Goal: Task Accomplishment & Management: Manage account settings

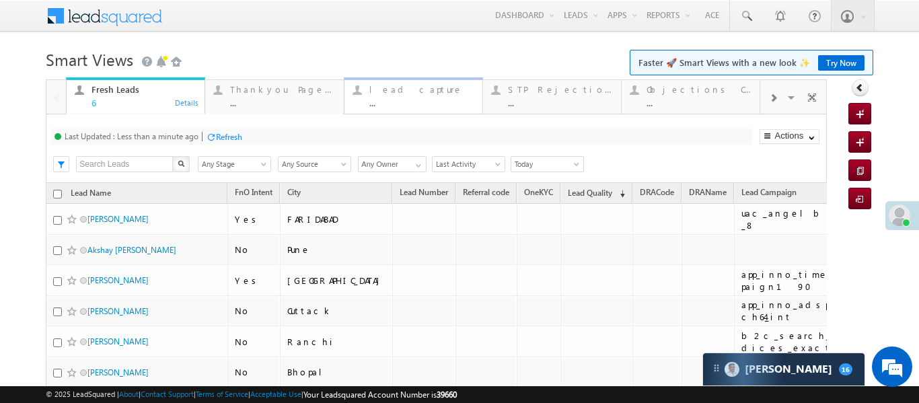
click at [431, 89] on div "lead capture" at bounding box center [421, 89] width 105 height 11
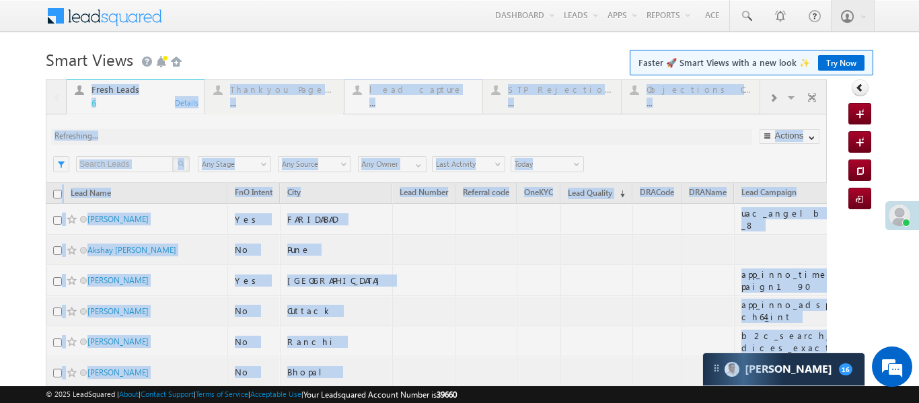
click at [431, 89] on div at bounding box center [436, 270] width 781 height 383
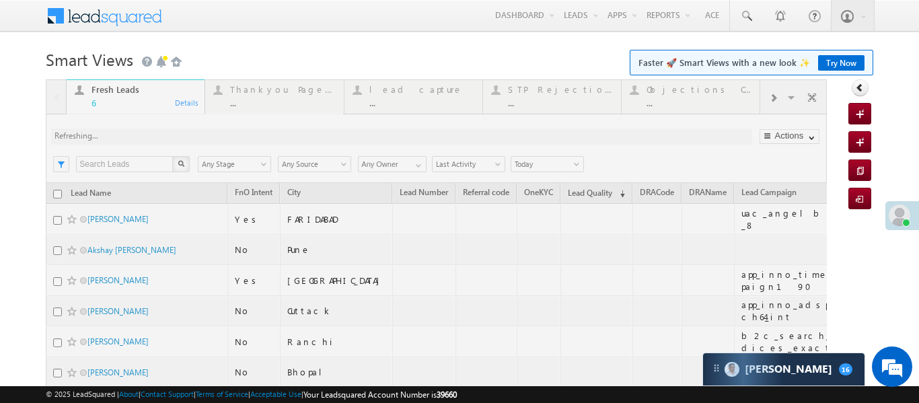
drag, startPoint x: 431, startPoint y: 89, endPoint x: 463, endPoint y: 8, distance: 87.5
click at [438, 66] on form "Smart Views Getting Started Faster 🚀 Smart Views with a new look ✨ Try Now Quic…" at bounding box center [459, 253] width 826 height 417
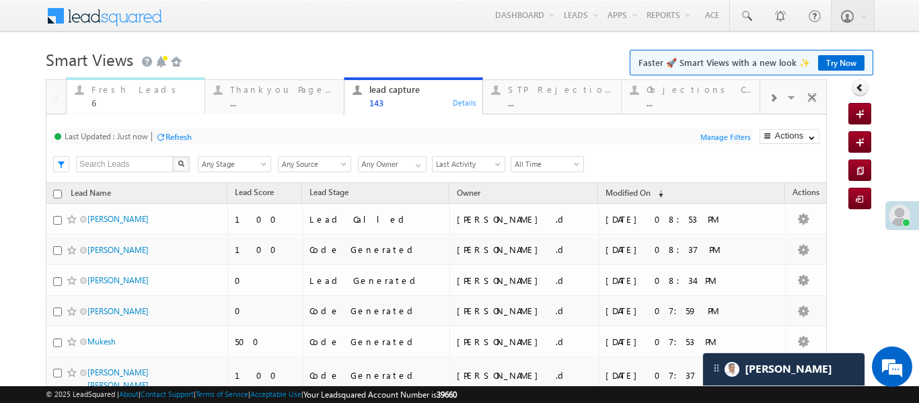
click at [111, 98] on div "6" at bounding box center [143, 103] width 105 height 10
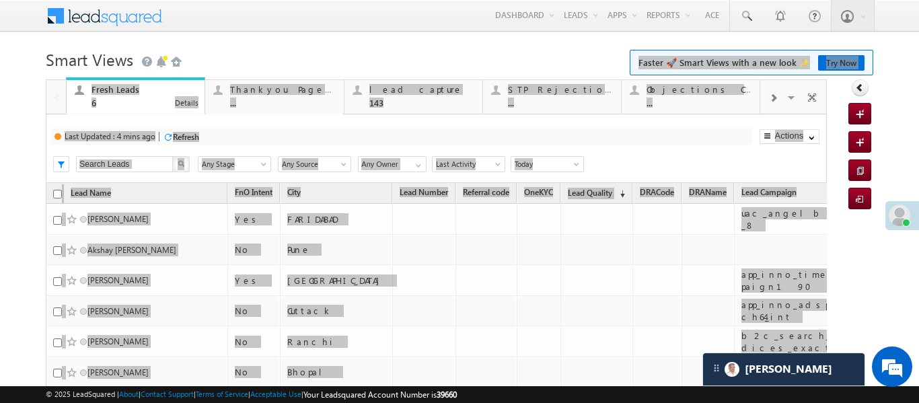
click at [111, 98] on div "6" at bounding box center [143, 103] width 105 height 10
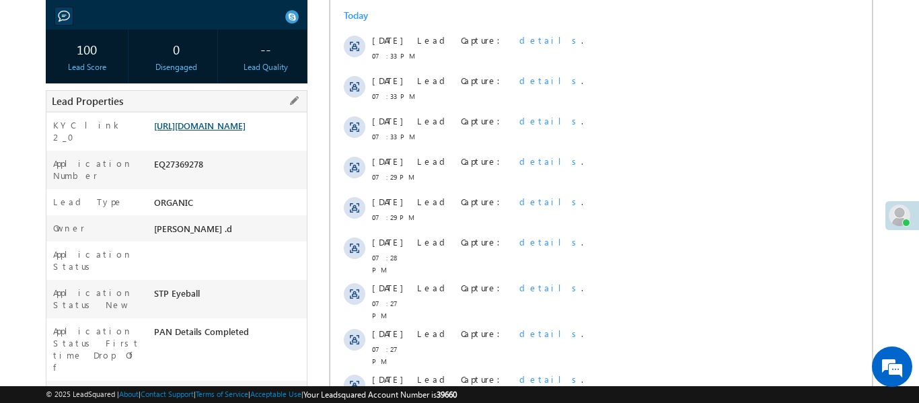
click at [243, 131] on link "https://angelbroking1-pk3em7sa.customui-test.leadsquared.com?leadId=84aa3ec7-a8…" at bounding box center [199, 125] width 91 height 11
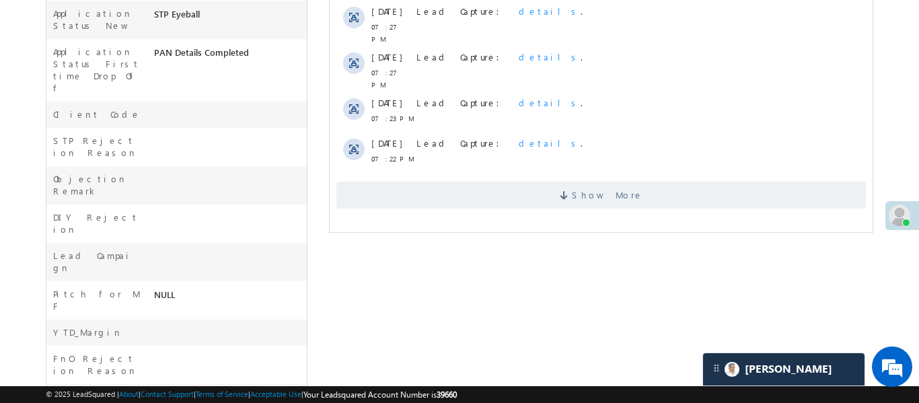
drag, startPoint x: 159, startPoint y: 147, endPoint x: 159, endPoint y: 117, distance: 29.6
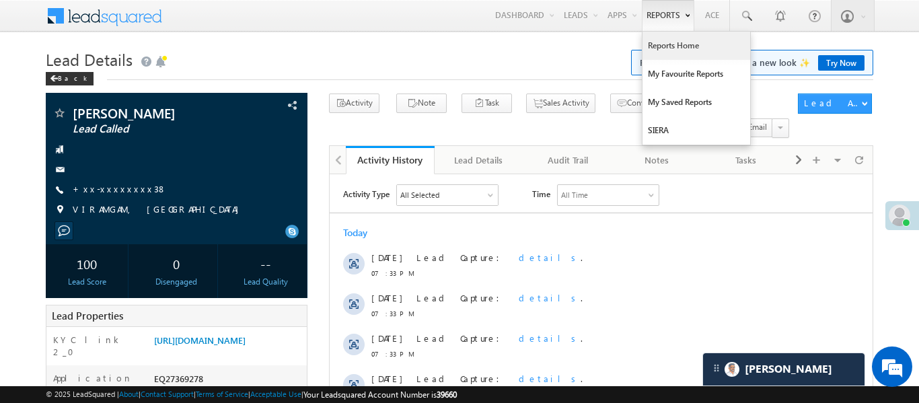
click at [689, 53] on link "Reports Home" at bounding box center [696, 46] width 108 height 28
click at [689, 52] on link "Reports Home" at bounding box center [696, 46] width 108 height 28
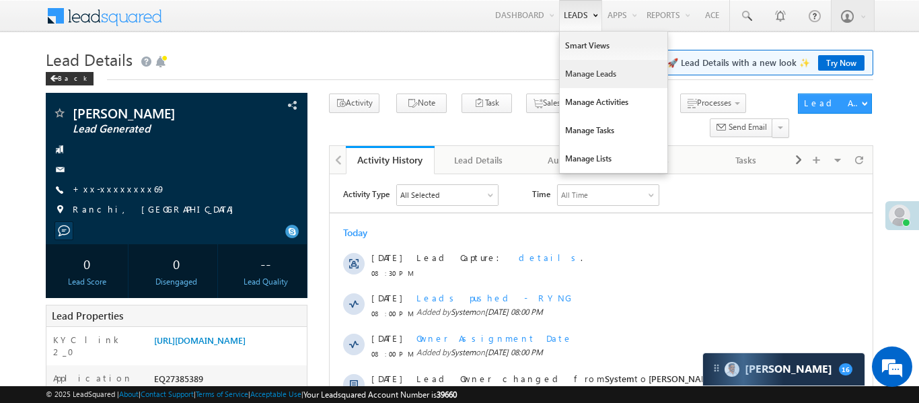
click at [586, 75] on link "Manage Leads" at bounding box center [614, 74] width 108 height 28
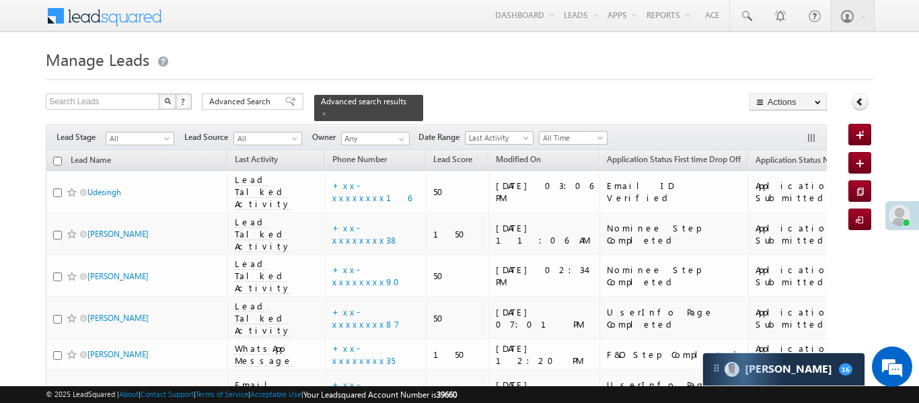
click at [145, 132] on span "All" at bounding box center [138, 138] width 64 height 12
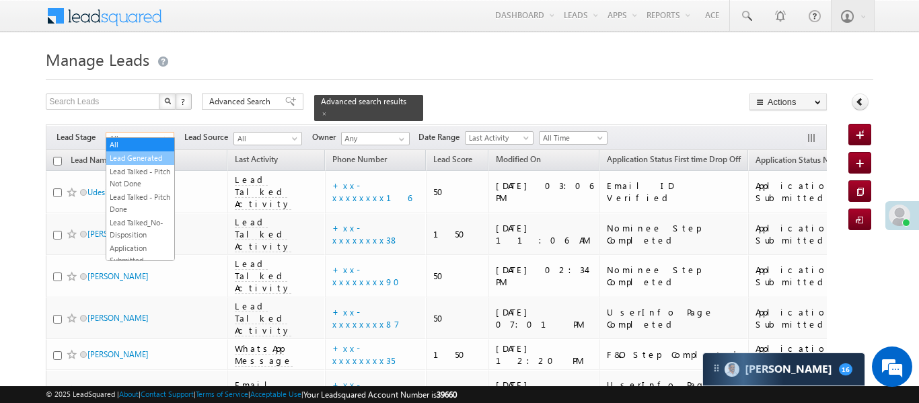
click at [150, 159] on link "Lead Generated" at bounding box center [140, 158] width 68 height 12
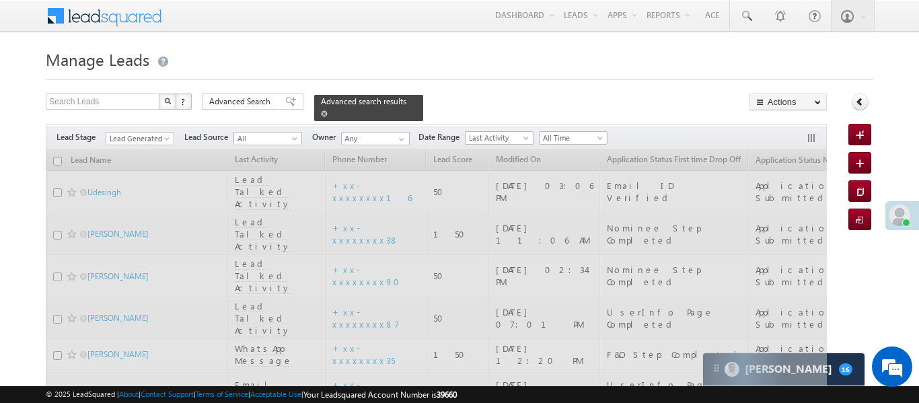
click at [328, 110] on span at bounding box center [324, 113] width 7 height 7
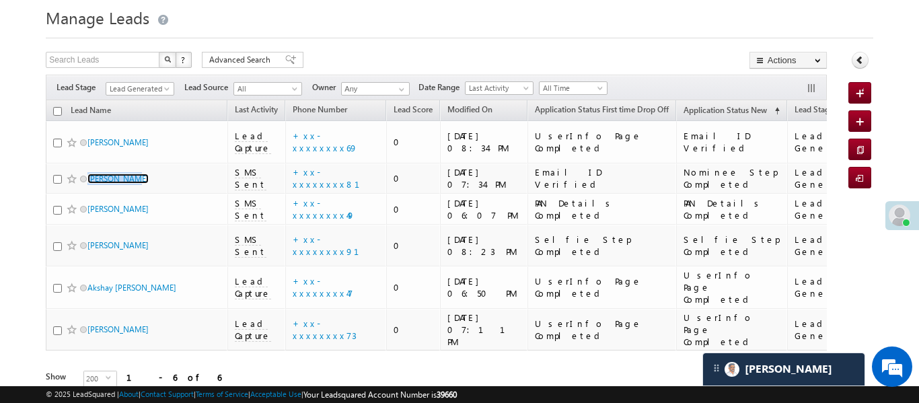
scroll to position [6489, 0]
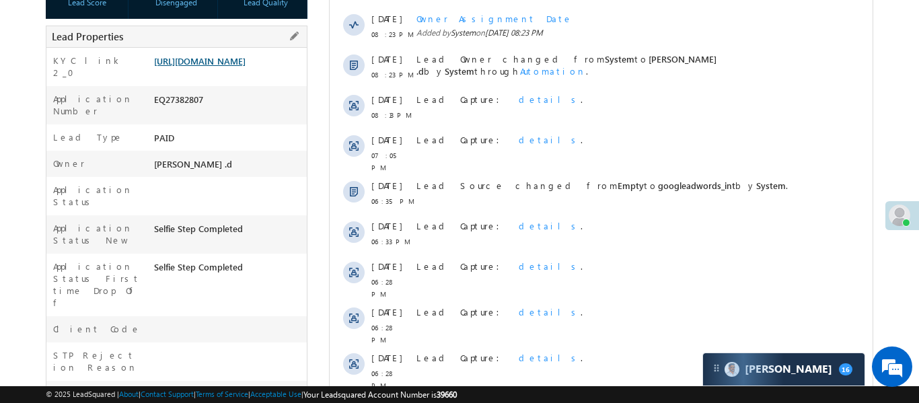
click at [234, 61] on link "[URL][DOMAIN_NAME]" at bounding box center [199, 60] width 91 height 11
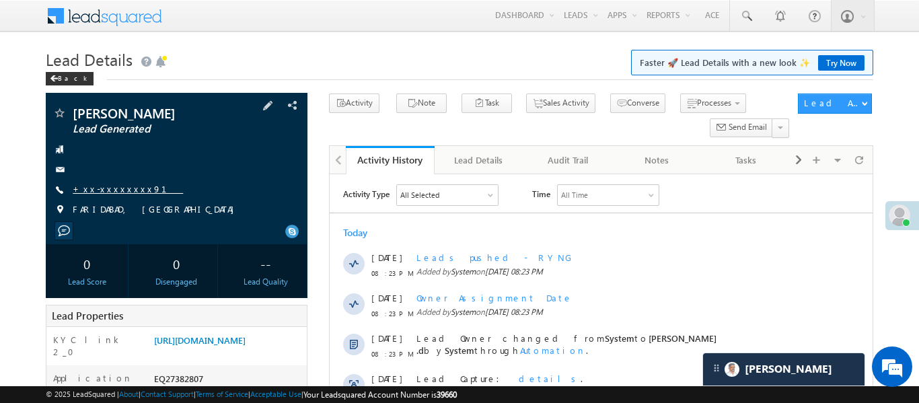
click at [115, 191] on link "+xx-xxxxxxxx91" at bounding box center [128, 188] width 110 height 11
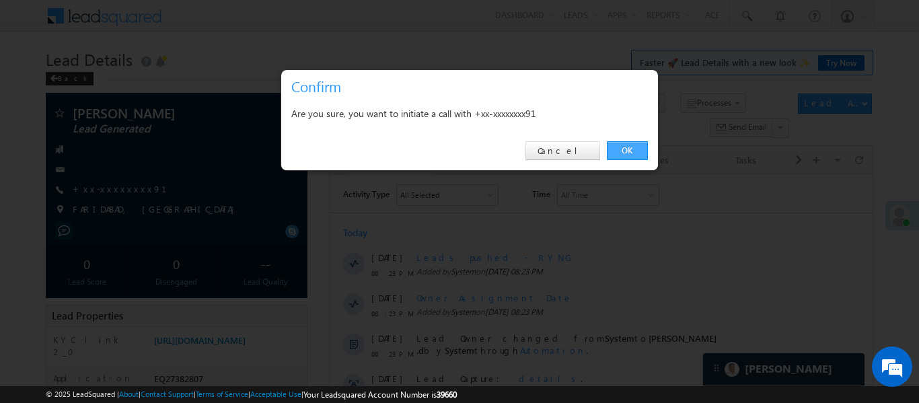
click at [612, 159] on link "OK" at bounding box center [627, 150] width 41 height 19
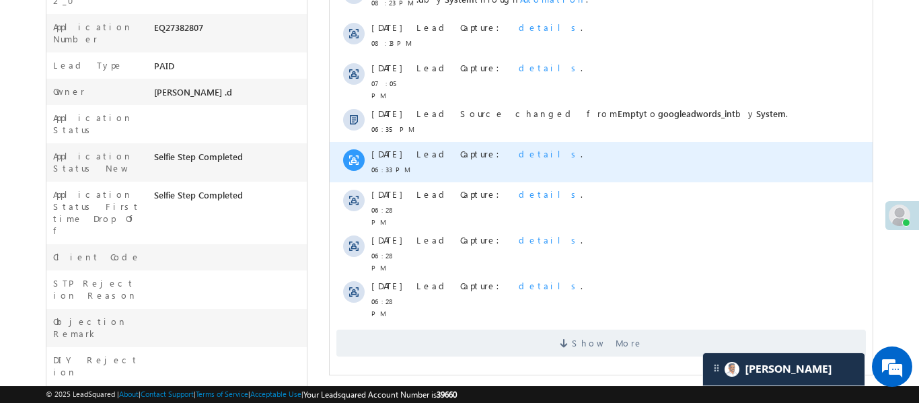
scroll to position [389, 0]
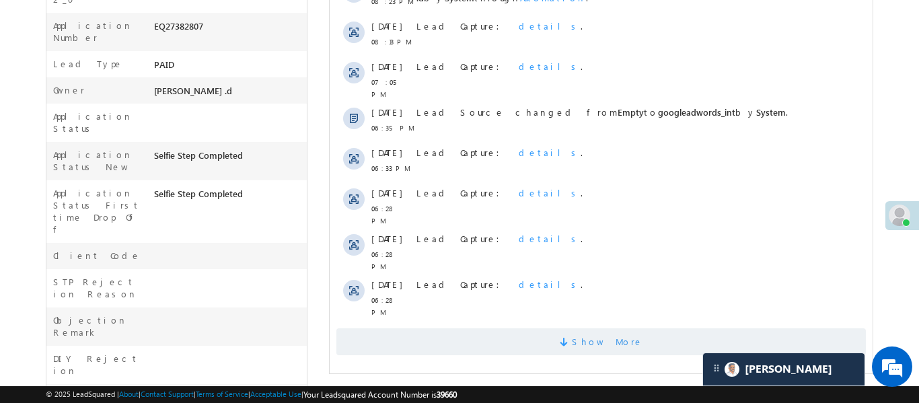
click at [483, 328] on span "Show More" at bounding box center [600, 341] width 529 height 27
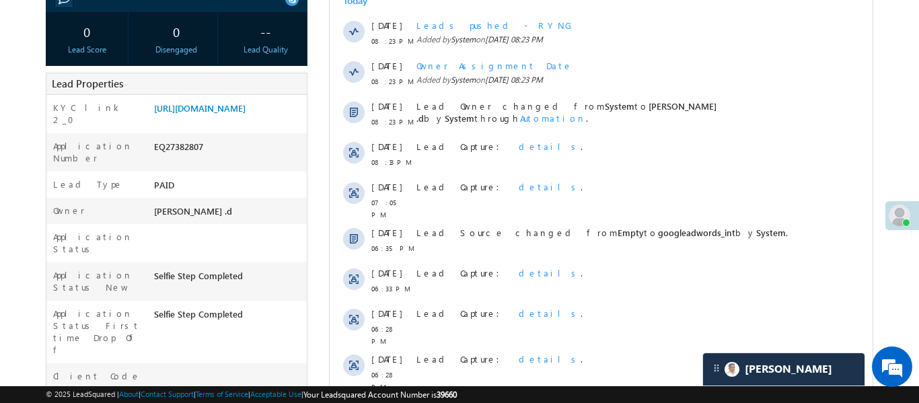
scroll to position [256, 0]
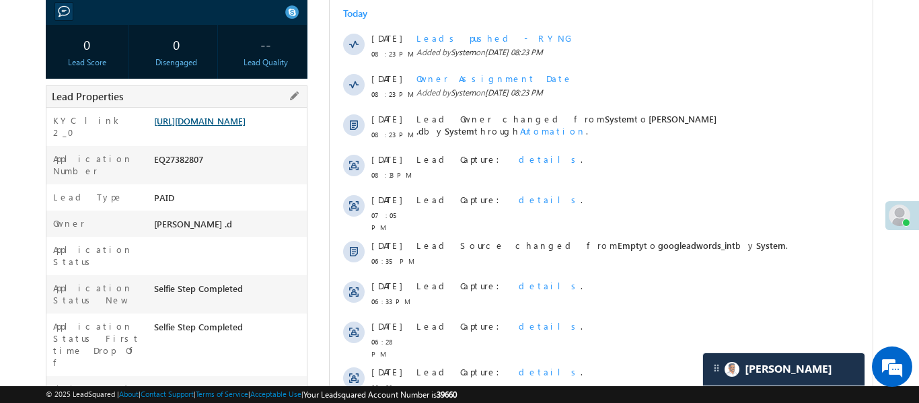
click at [245, 126] on link "https://angelbroking1-pk3em7sa.customui-test.leadsquared.com?leadId=3378d151-cb…" at bounding box center [199, 120] width 91 height 11
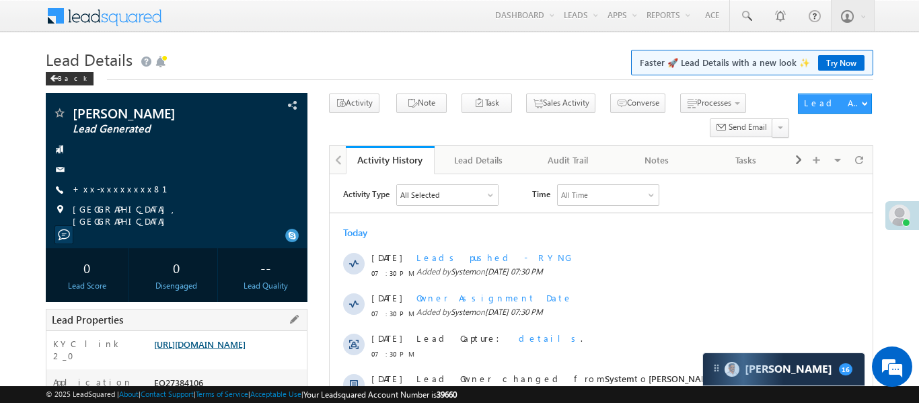
click at [245, 350] on link "https://angelbroking1-pk3em7sa.customui-test.leadsquared.com?leadId=cdb8b657-85…" at bounding box center [199, 343] width 91 height 11
click at [88, 196] on span "+xx-xxxxxxxx81" at bounding box center [128, 189] width 111 height 13
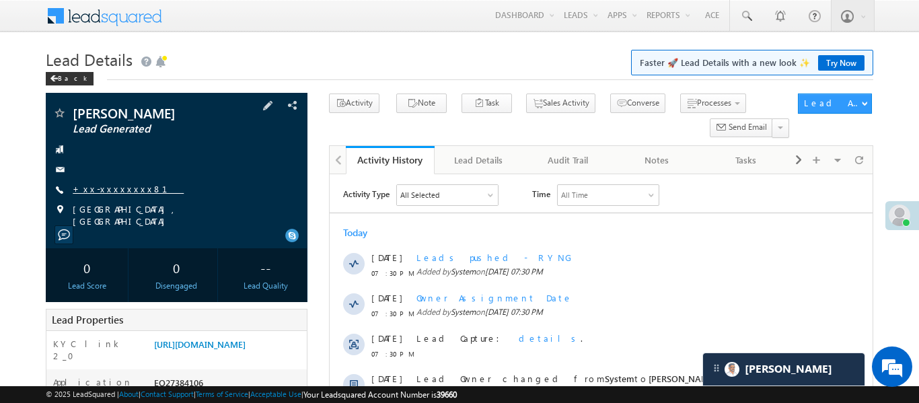
click at [106, 192] on link "+xx-xxxxxxxx81" at bounding box center [128, 188] width 111 height 11
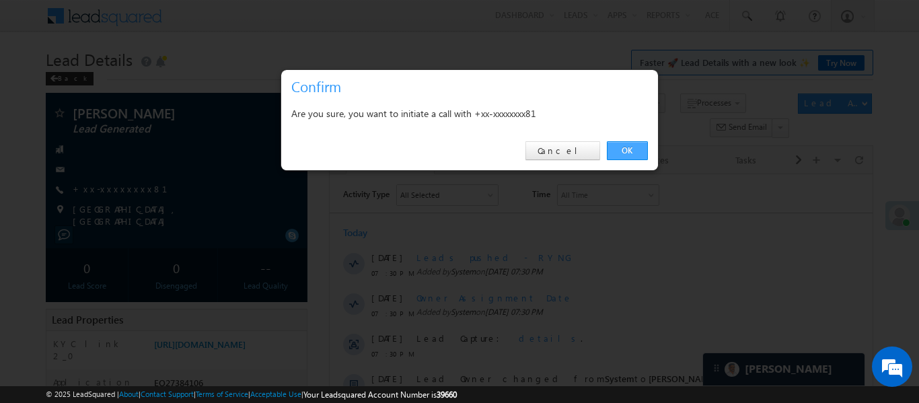
click at [628, 154] on link "OK" at bounding box center [627, 150] width 41 height 19
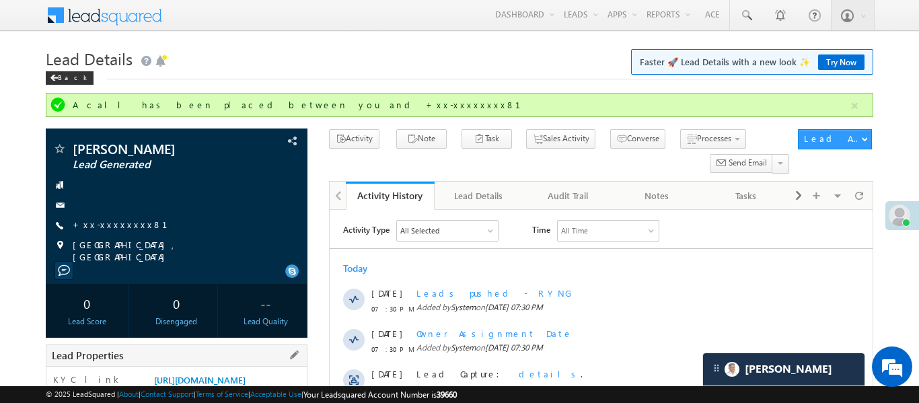
scroll to position [334, 0]
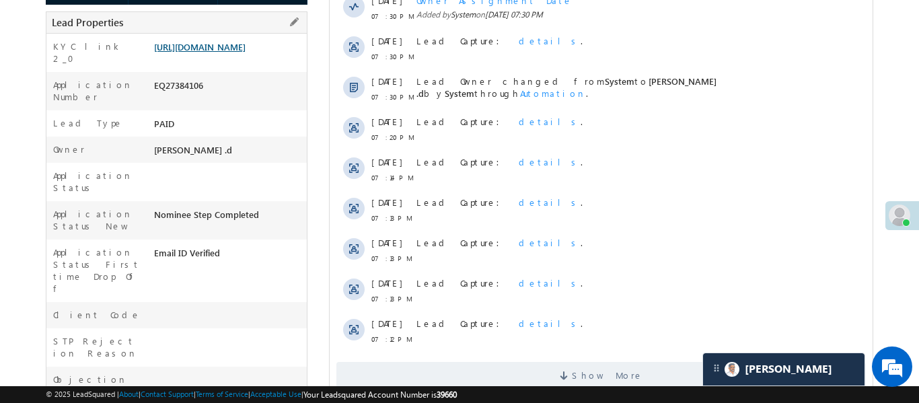
click at [233, 44] on link "https://angelbroking1-pk3em7sa.customui-test.leadsquared.com?leadId=cdb8b657-85…" at bounding box center [199, 46] width 91 height 11
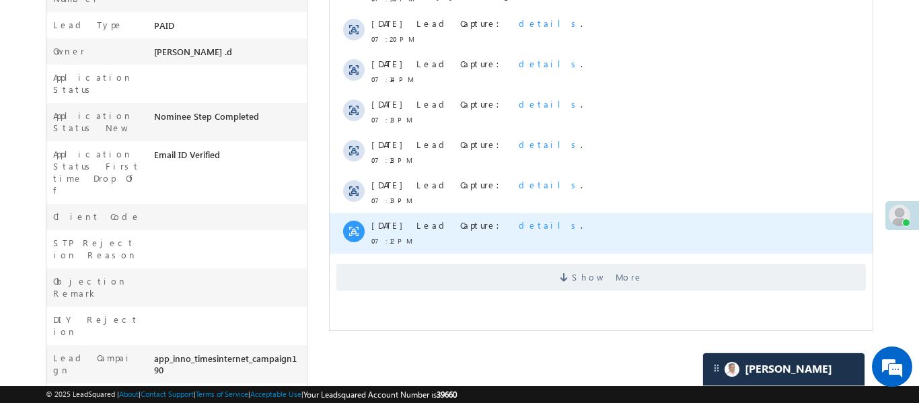
scroll to position [472, 0]
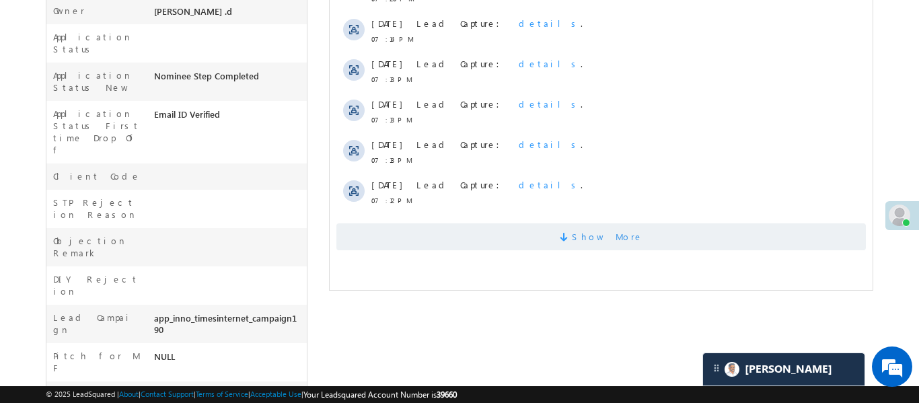
click at [528, 223] on span "Show More" at bounding box center [600, 236] width 529 height 27
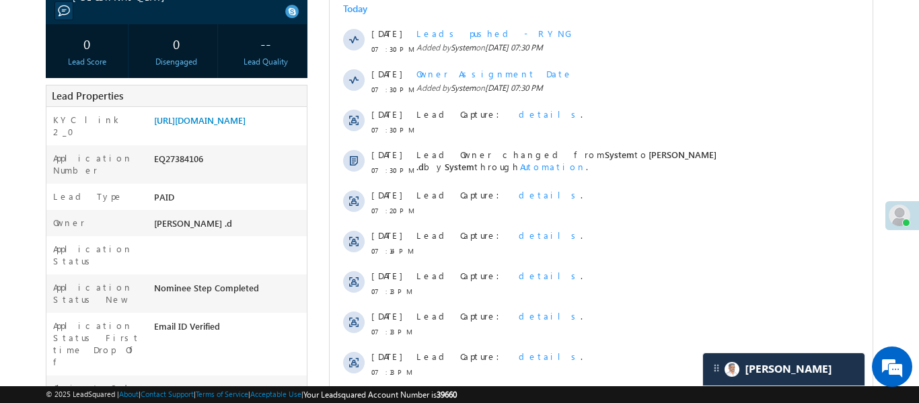
scroll to position [256, 0]
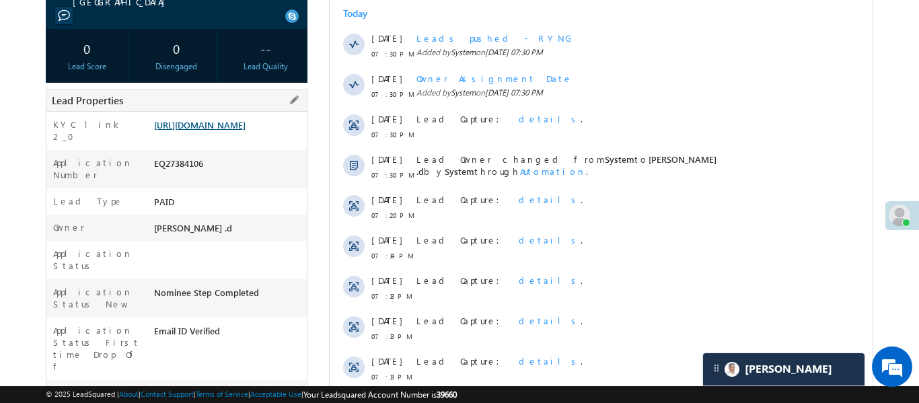
click at [202, 130] on link "https://angelbroking1-pk3em7sa.customui-test.leadsquared.com?leadId=cdb8b657-85…" at bounding box center [199, 124] width 91 height 11
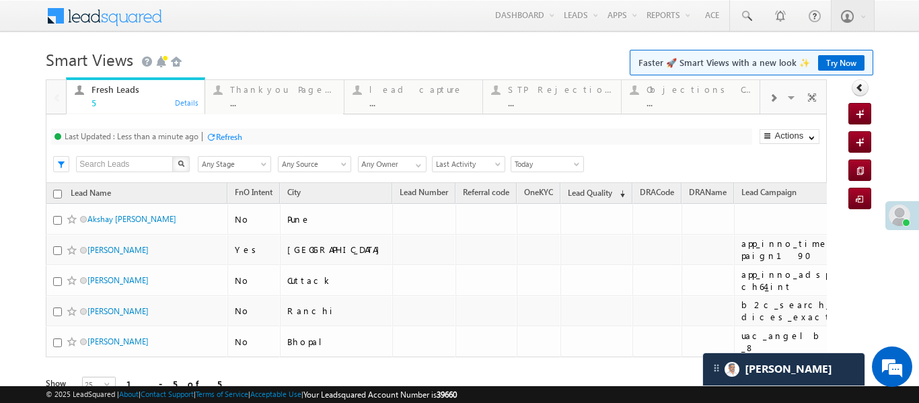
click at [780, 100] on div at bounding box center [773, 97] width 26 height 30
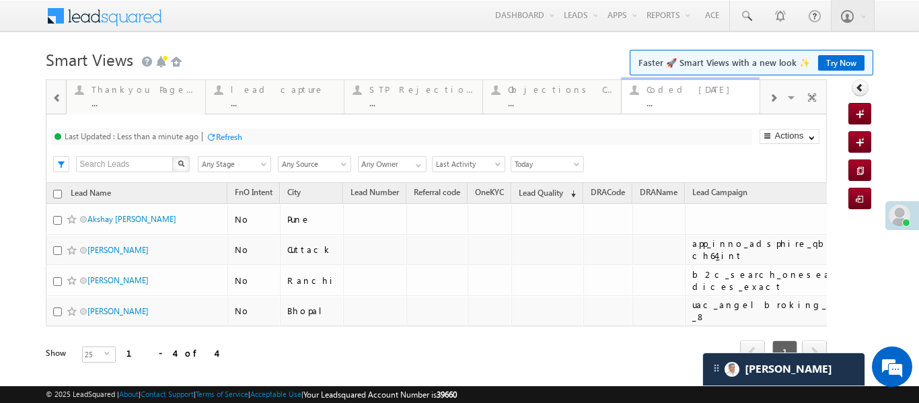
click at [729, 103] on div "..." at bounding box center [698, 103] width 105 height 10
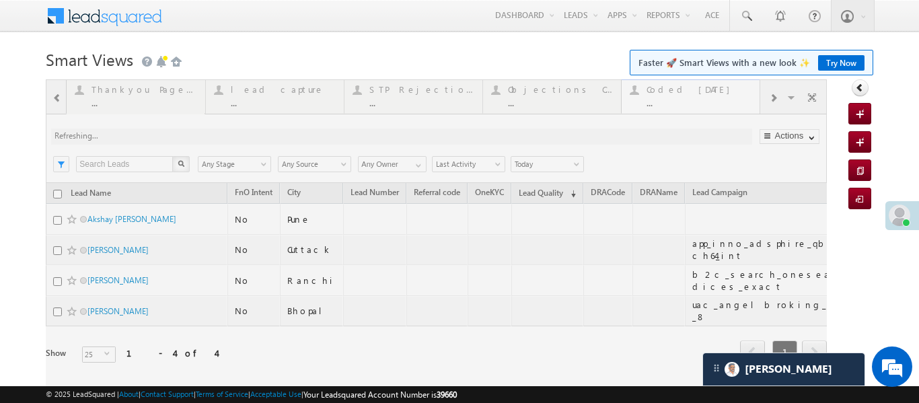
click at [729, 103] on div at bounding box center [436, 239] width 781 height 321
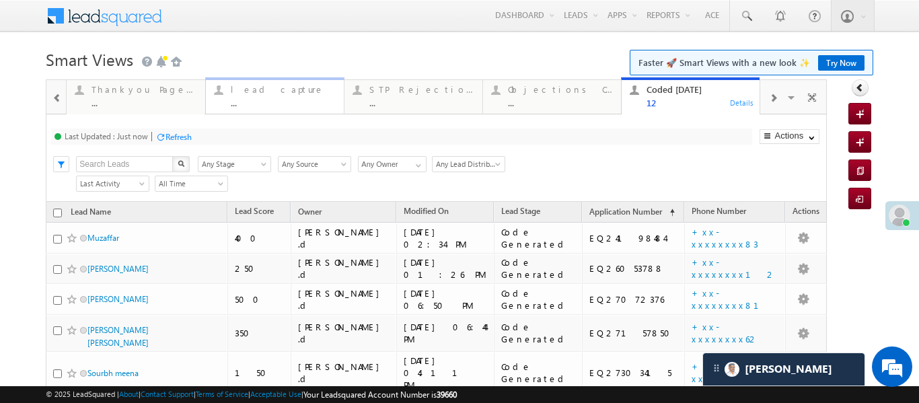
click at [262, 94] on div "lead capture" at bounding box center [283, 89] width 105 height 11
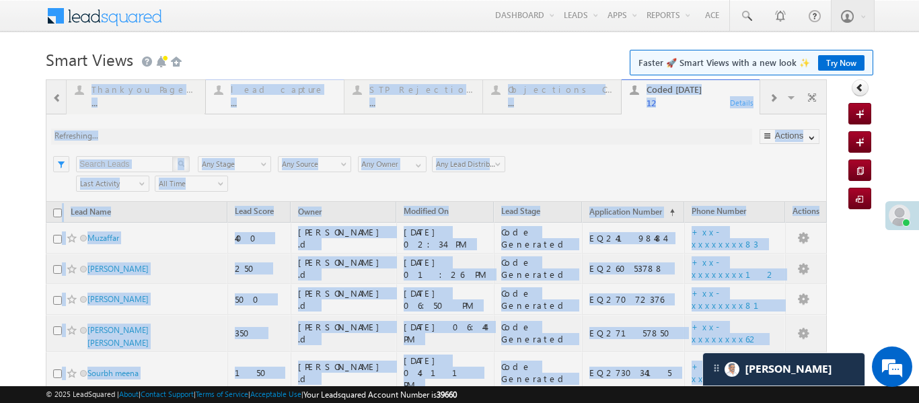
click at [262, 94] on div at bounding box center [436, 386] width 781 height 615
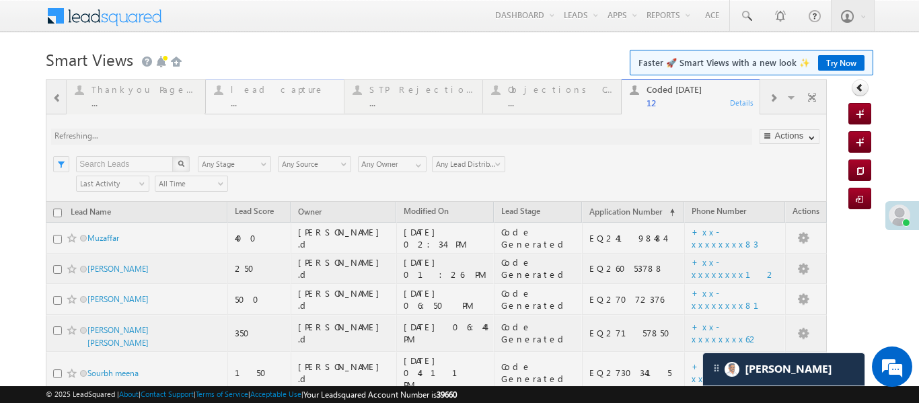
click at [262, 94] on div at bounding box center [436, 386] width 781 height 615
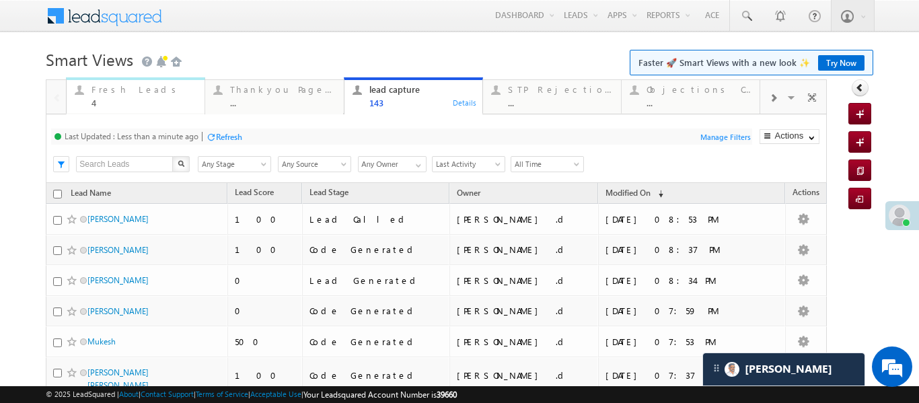
click at [112, 98] on div "4" at bounding box center [143, 103] width 105 height 10
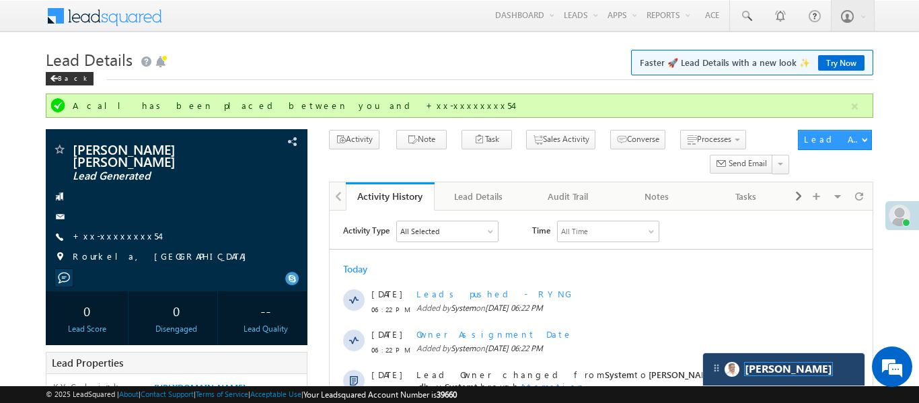
click at [769, 373] on span "[PERSON_NAME]" at bounding box center [787, 368] width 87 height 13
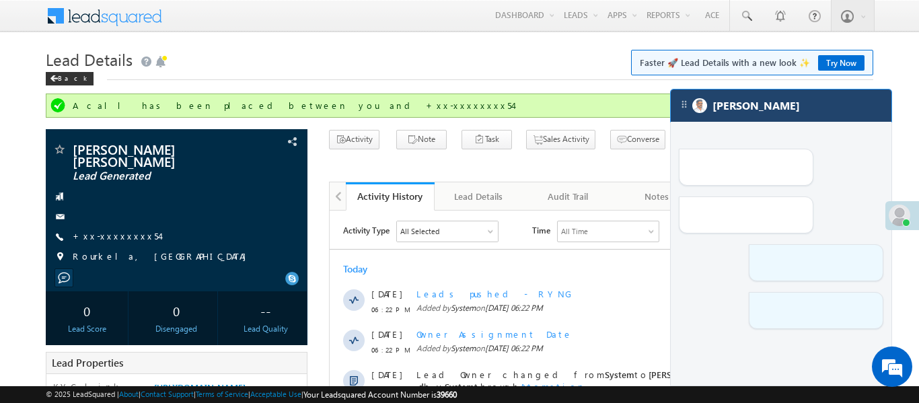
click at [788, 118] on div "[PERSON_NAME]" at bounding box center [780, 105] width 221 height 32
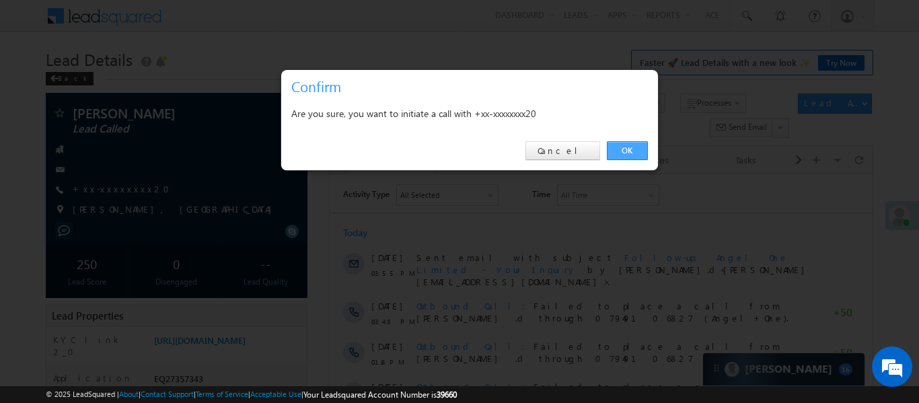
click at [620, 153] on link "OK" at bounding box center [627, 150] width 41 height 19
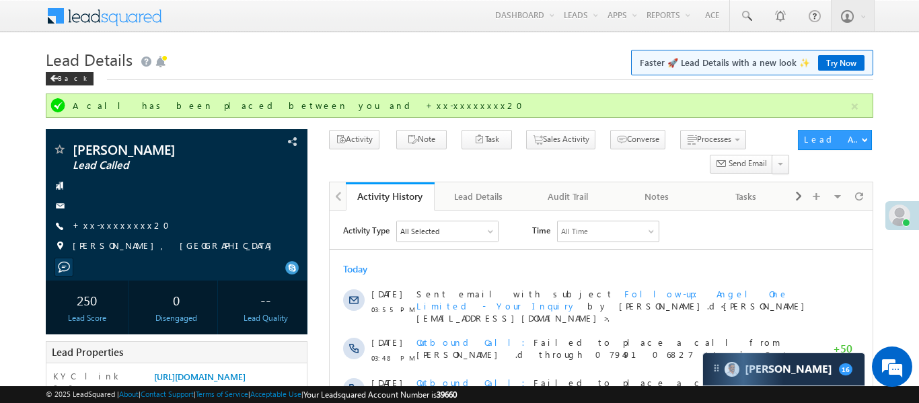
click at [918, 22] on div "Menu Aakansha .d Aakan sha.D @ange lbrok ing.c om ng" at bounding box center [459, 16] width 919 height 33
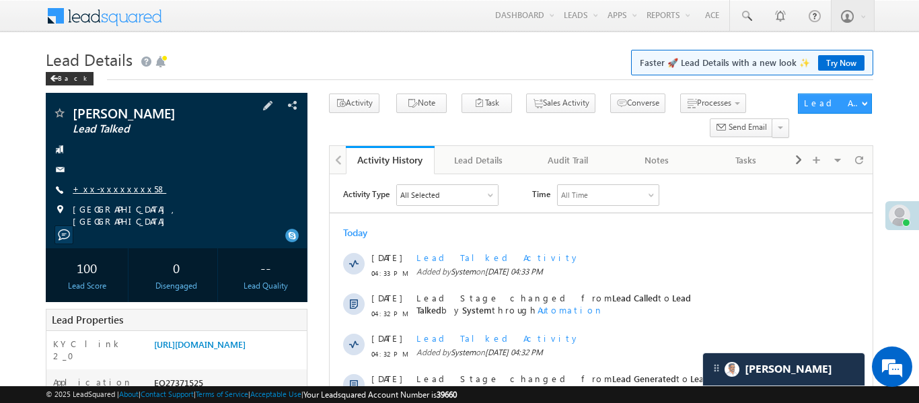
click at [106, 192] on link "+xx-xxxxxxxx58" at bounding box center [119, 188] width 93 height 11
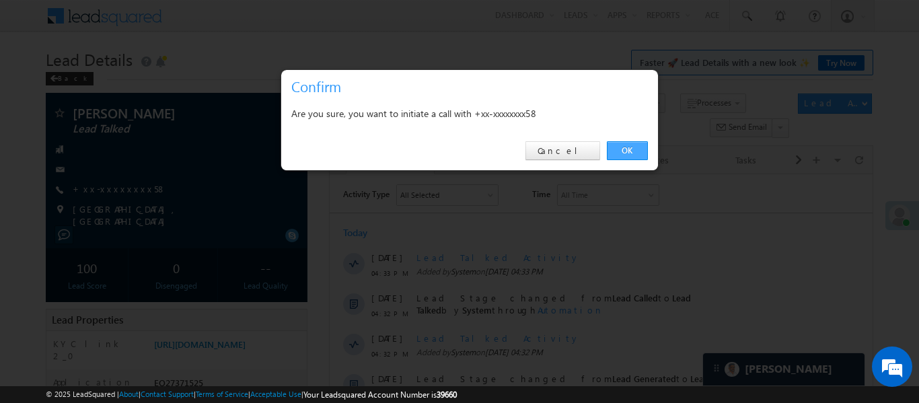
click at [622, 147] on link "OK" at bounding box center [627, 150] width 41 height 19
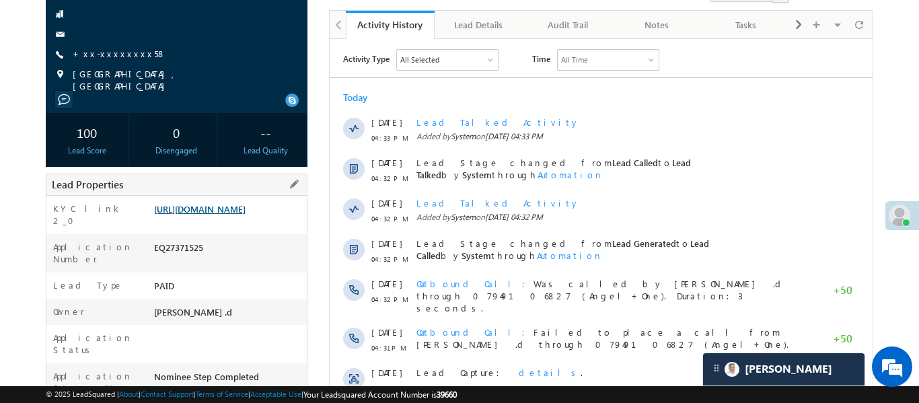
scroll to position [178, 0]
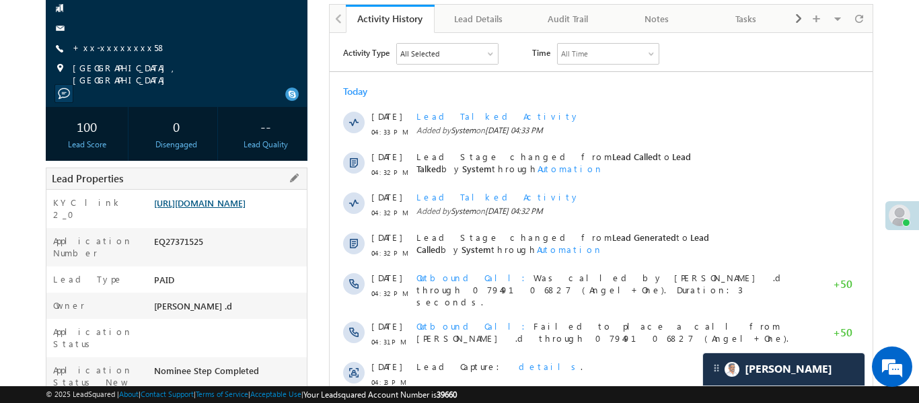
click at [245, 208] on link "[URL][DOMAIN_NAME]" at bounding box center [199, 202] width 91 height 11
click at [245, 208] on link "https://angelbroking1-pk3em7sa.customui-test.leadsquared.com?leadId=1c79d0ff-74…" at bounding box center [199, 202] width 91 height 11
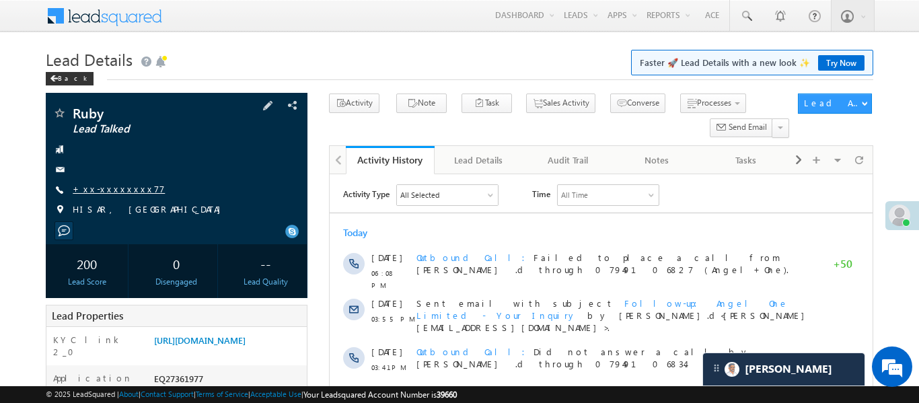
click at [106, 190] on link "+xx-xxxxxxxx77" at bounding box center [119, 188] width 92 height 11
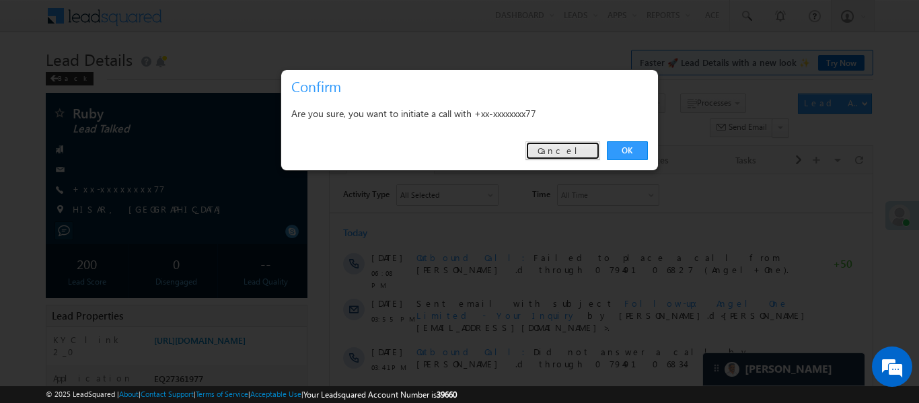
click at [589, 151] on link "Cancel" at bounding box center [562, 150] width 75 height 19
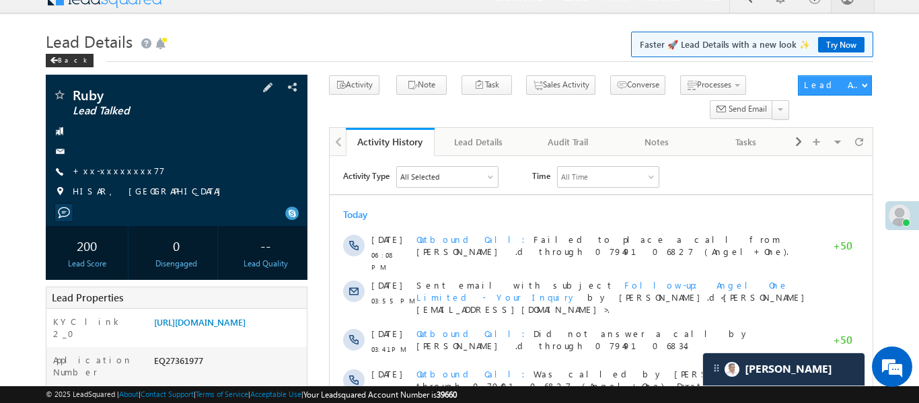
scroll to position [21, 0]
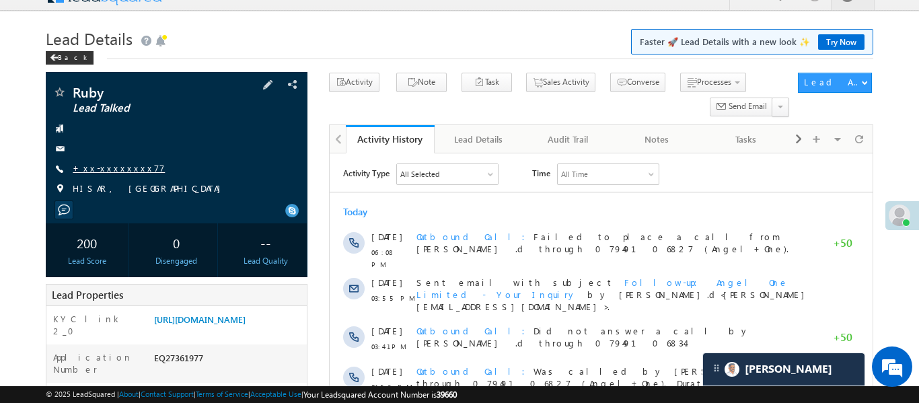
click at [124, 172] on link "+xx-xxxxxxxx77" at bounding box center [119, 167] width 92 height 11
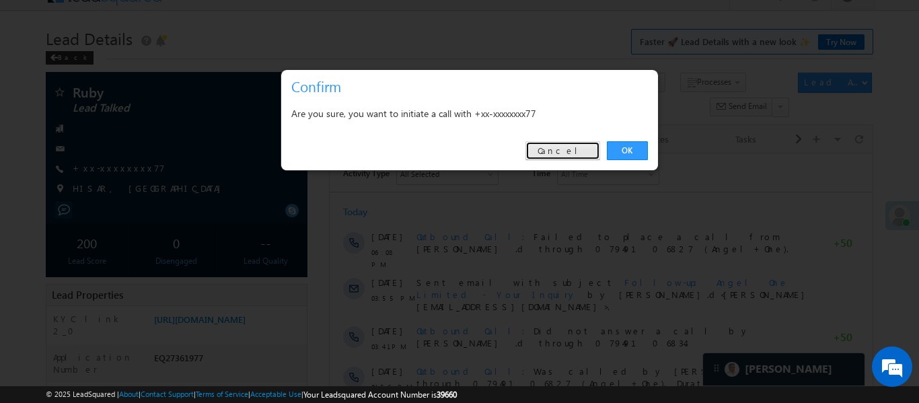
click at [578, 151] on link "Cancel" at bounding box center [562, 150] width 75 height 19
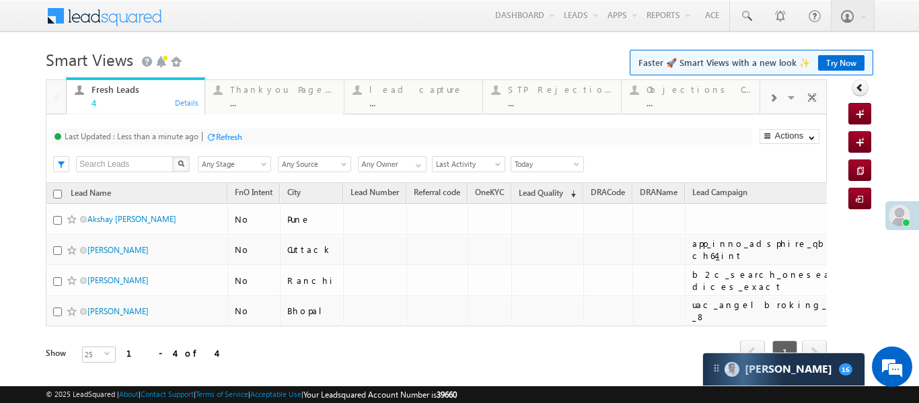
click at [775, 93] on span at bounding box center [773, 98] width 8 height 11
click at [56, 93] on span at bounding box center [56, 98] width 9 height 11
click at [56, 93] on div at bounding box center [56, 96] width 20 height 32
